Goal: Register for event/course

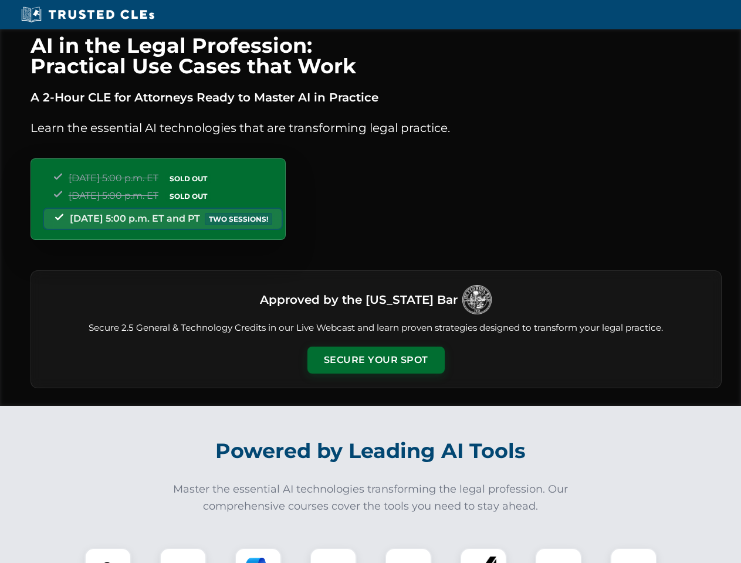
click at [376, 360] on button "Secure Your Spot" at bounding box center [375, 360] width 137 height 27
click at [108, 556] on img at bounding box center [108, 572] width 34 height 34
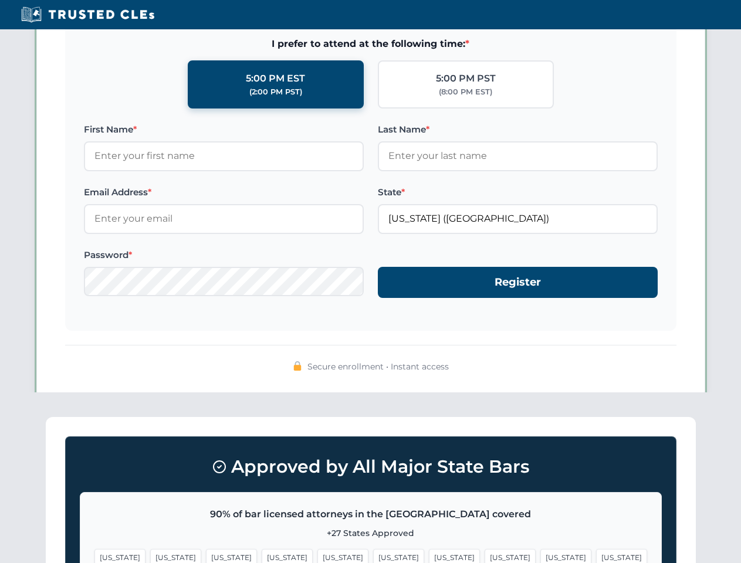
click at [429, 556] on span "[US_STATE]" at bounding box center [454, 557] width 51 height 17
click at [540, 556] on span "[US_STATE]" at bounding box center [565, 557] width 51 height 17
